Goal: Task Accomplishment & Management: Manage account settings

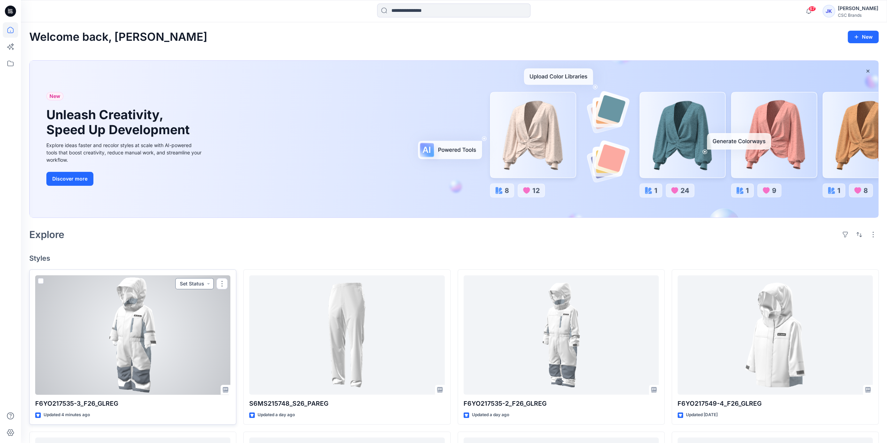
click at [195, 282] on button "Set Status" at bounding box center [194, 283] width 38 height 11
drag, startPoint x: 190, startPoint y: 315, endPoint x: 178, endPoint y: 324, distance: 14.9
click at [189, 315] on p "Virtual Proto 1" at bounding box center [181, 316] width 32 height 9
click at [142, 330] on div at bounding box center [132, 335] width 195 height 120
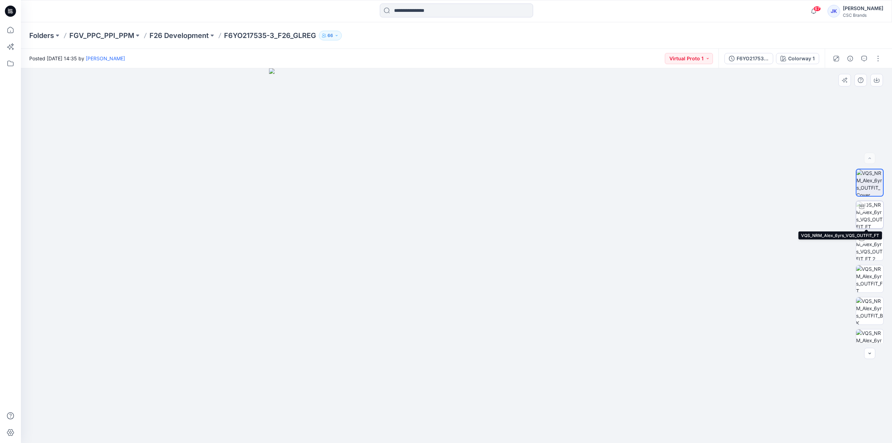
click at [871, 211] on img at bounding box center [869, 214] width 27 height 27
click at [752, 60] on div "F6YO217535-3_F26_GLREG_VP1_12M" at bounding box center [753, 59] width 32 height 8
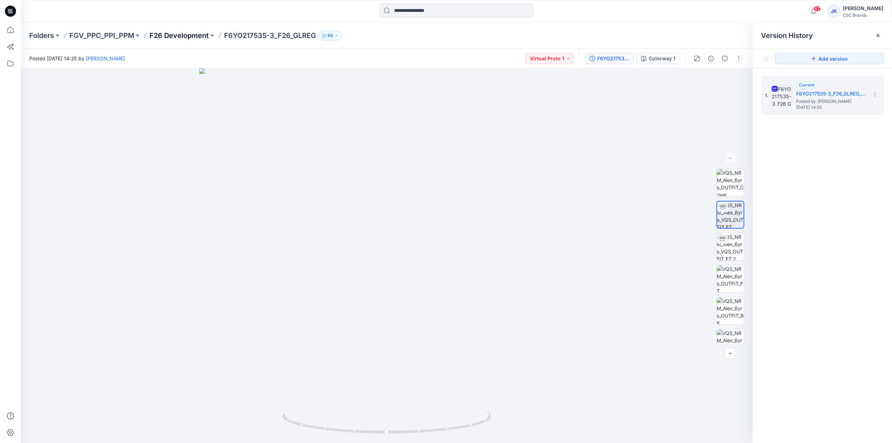
click at [182, 35] on p "F26 Development" at bounding box center [179, 36] width 59 height 10
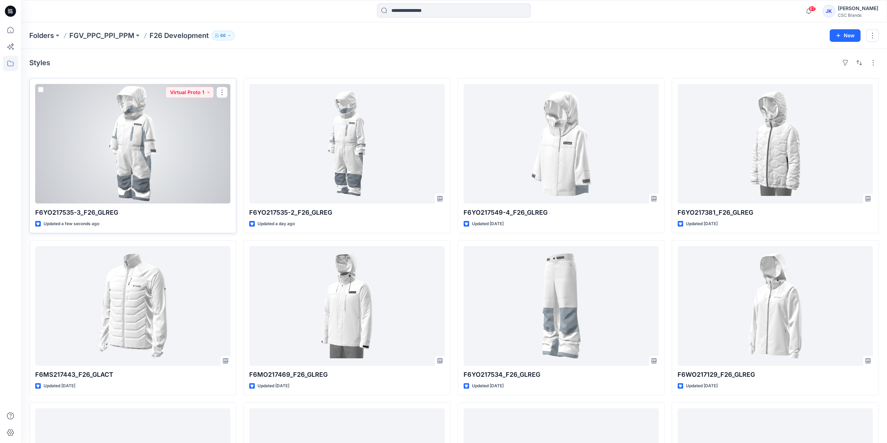
click at [148, 164] on div at bounding box center [132, 144] width 195 height 120
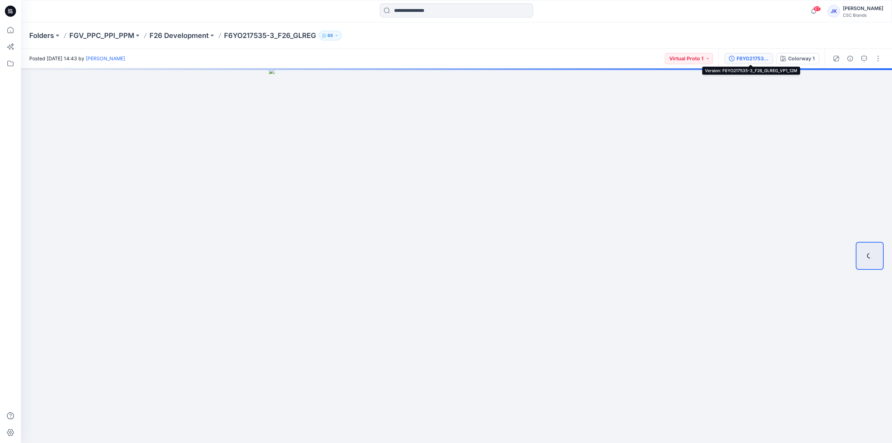
click at [746, 62] on div "F6YO217535-3_F26_GLREG_VP1_12M" at bounding box center [753, 59] width 32 height 8
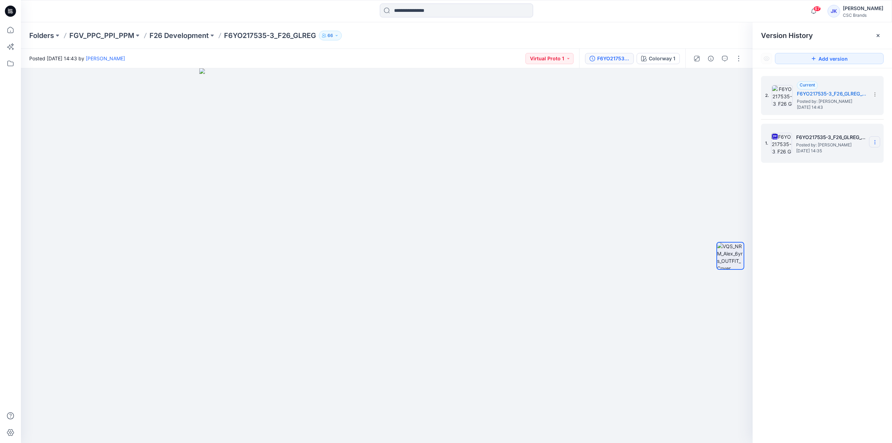
click at [875, 140] on icon at bounding box center [875, 140] width 0 height 0
click at [829, 214] on span "Delete Version" at bounding box center [827, 214] width 32 height 8
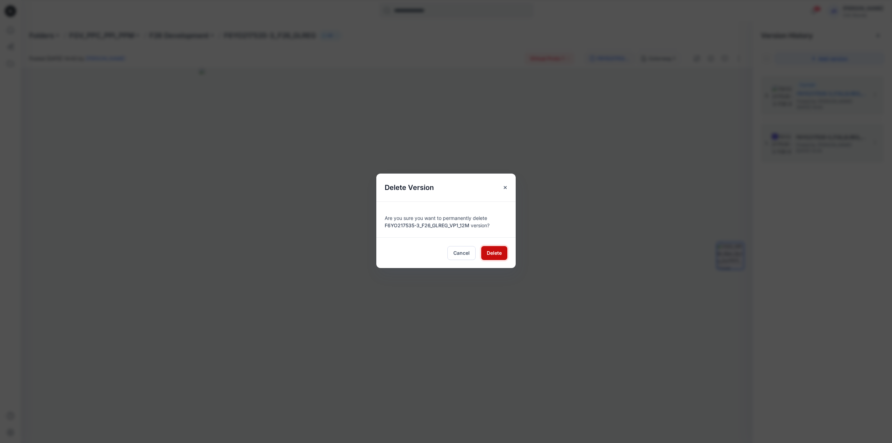
click at [492, 254] on span "Delete" at bounding box center [494, 252] width 15 height 7
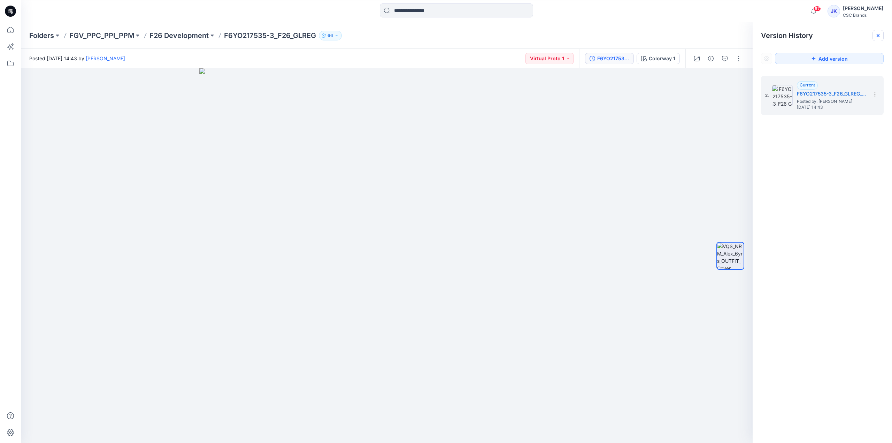
click at [878, 35] on icon at bounding box center [879, 36] width 6 height 6
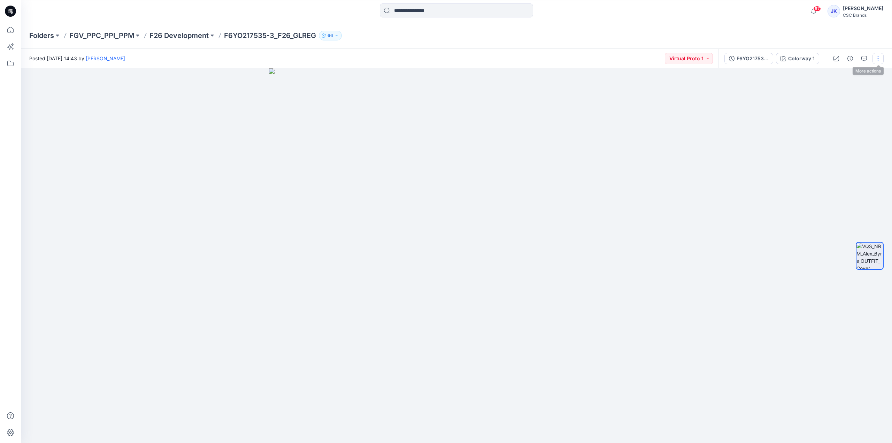
click at [878, 58] on button "button" at bounding box center [878, 58] width 11 height 11
click at [835, 93] on p "Edit" at bounding box center [834, 94] width 9 height 7
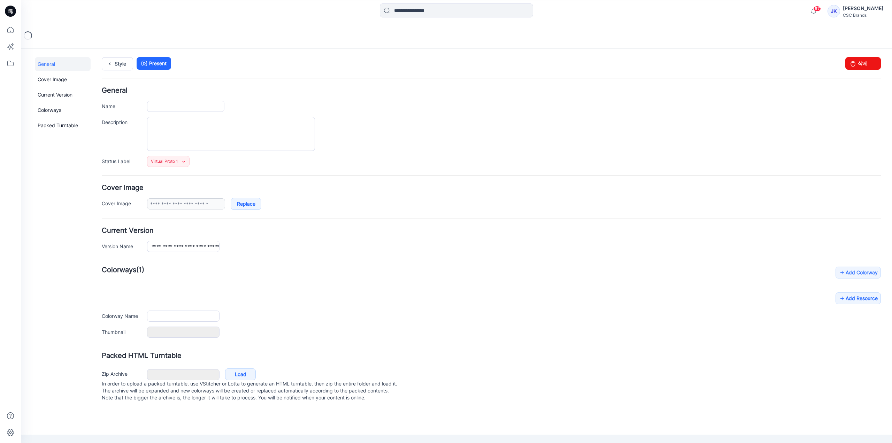
type input "**********"
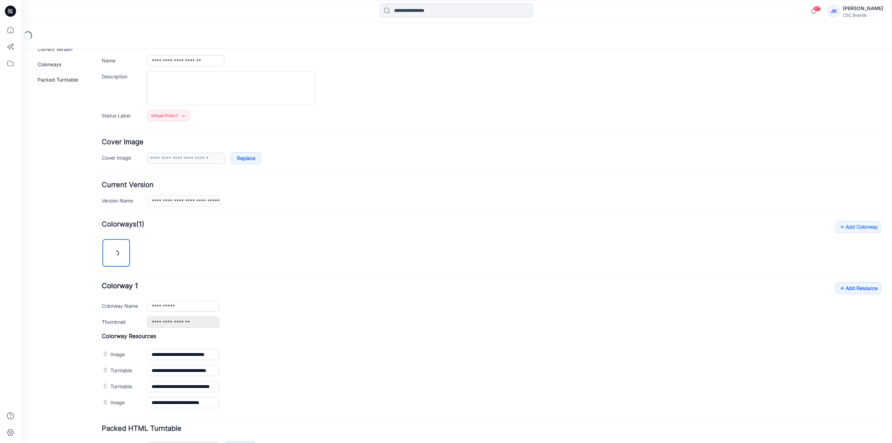
scroll to position [90, 0]
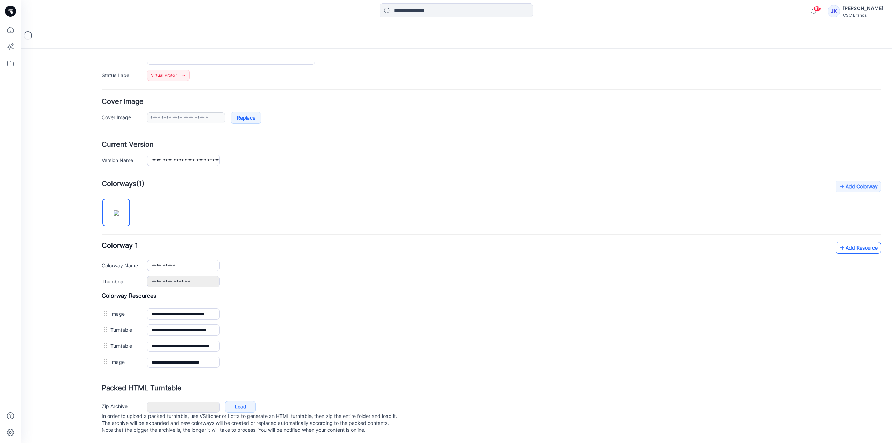
click at [841, 242] on link "Add Resource" at bounding box center [858, 248] width 45 height 12
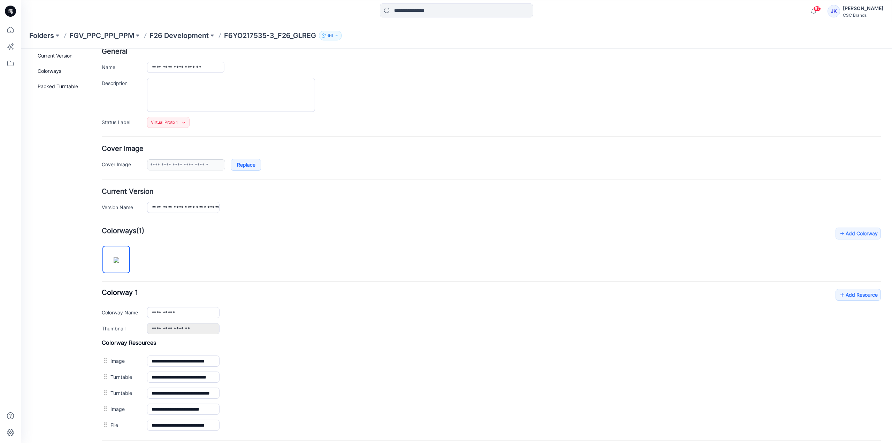
scroll to position [0, 0]
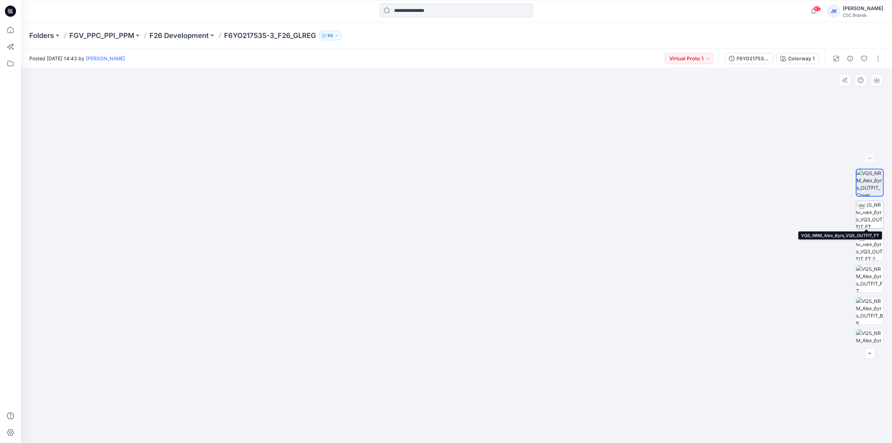
click at [870, 214] on img at bounding box center [869, 214] width 27 height 27
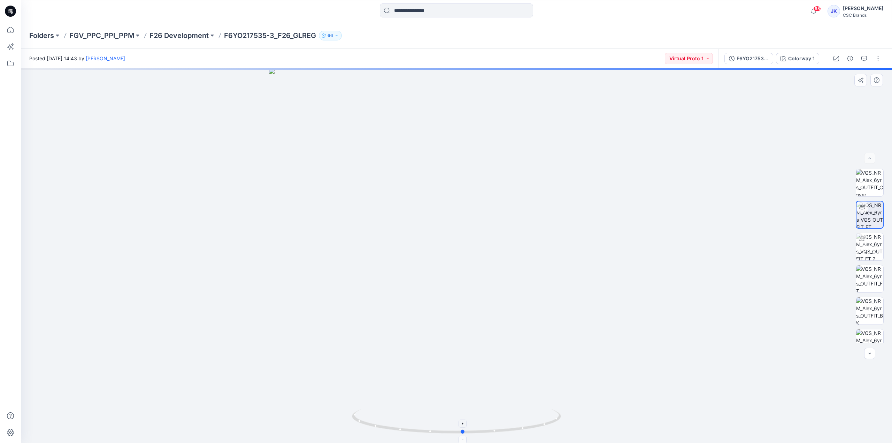
drag, startPoint x: 558, startPoint y: 420, endPoint x: 356, endPoint y: 423, distance: 202.9
click at [356, 423] on icon at bounding box center [457, 422] width 211 height 26
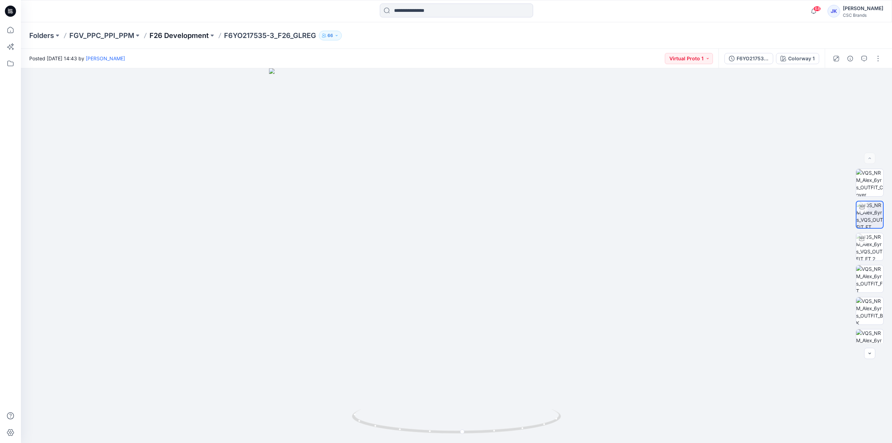
click at [171, 36] on p "F26 Development" at bounding box center [179, 36] width 59 height 10
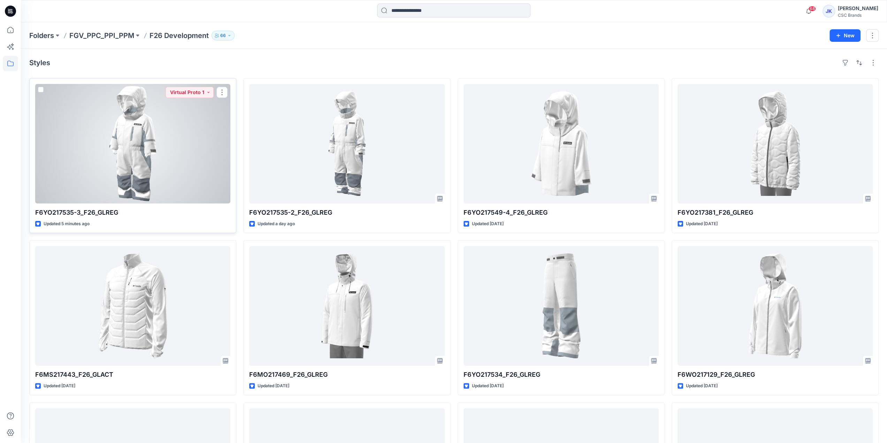
click at [192, 132] on div at bounding box center [132, 144] width 195 height 120
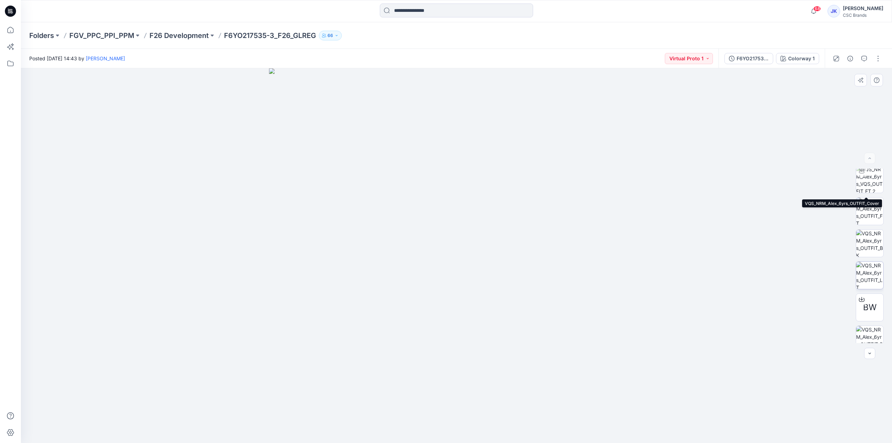
scroll to position [110, 0]
click at [185, 35] on p "F26 Development" at bounding box center [179, 36] width 59 height 10
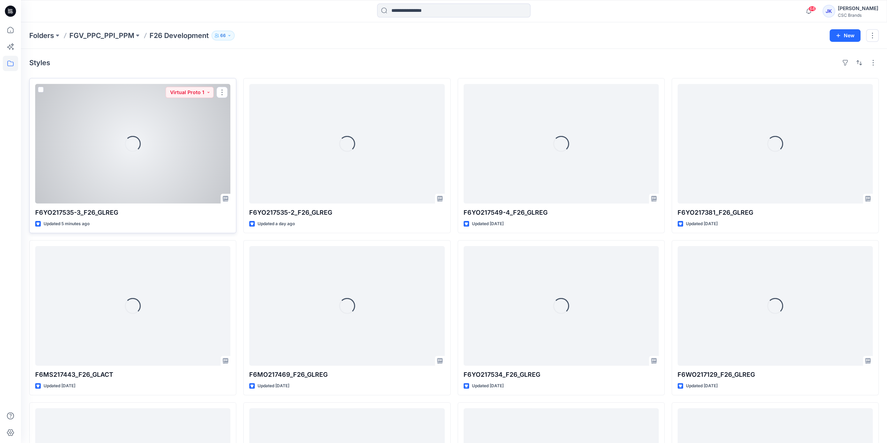
click at [176, 168] on div "Loading..." at bounding box center [132, 144] width 195 height 120
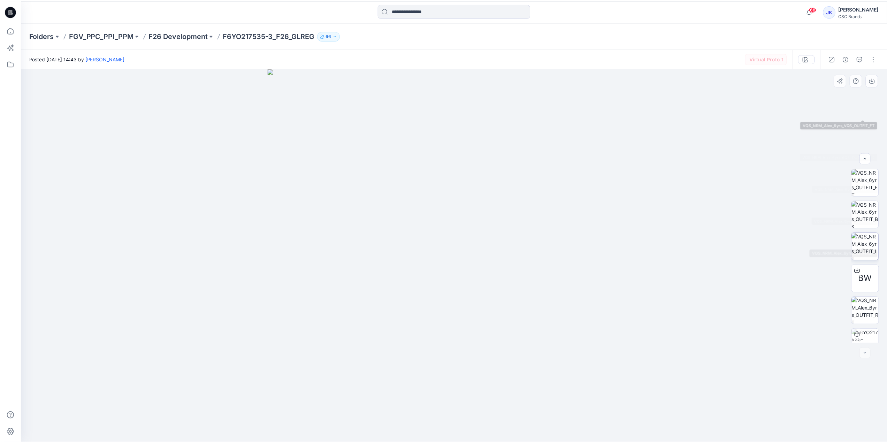
scroll to position [110, 0]
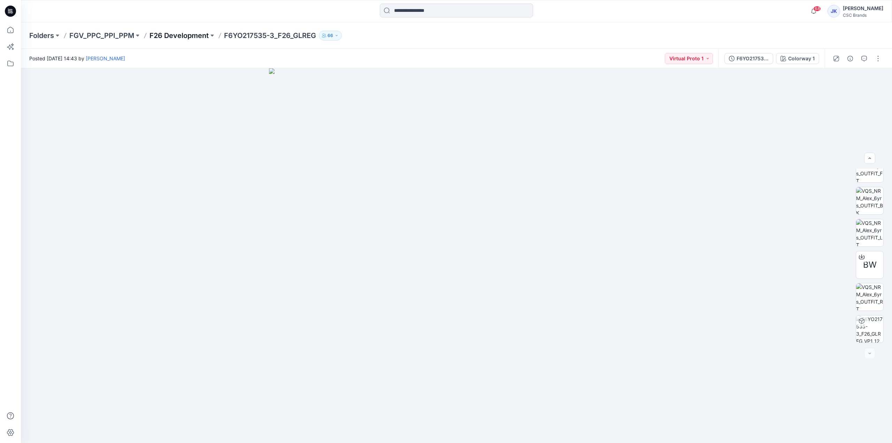
click at [192, 37] on p "F26 Development" at bounding box center [179, 36] width 59 height 10
